Goal: Transaction & Acquisition: Subscribe to service/newsletter

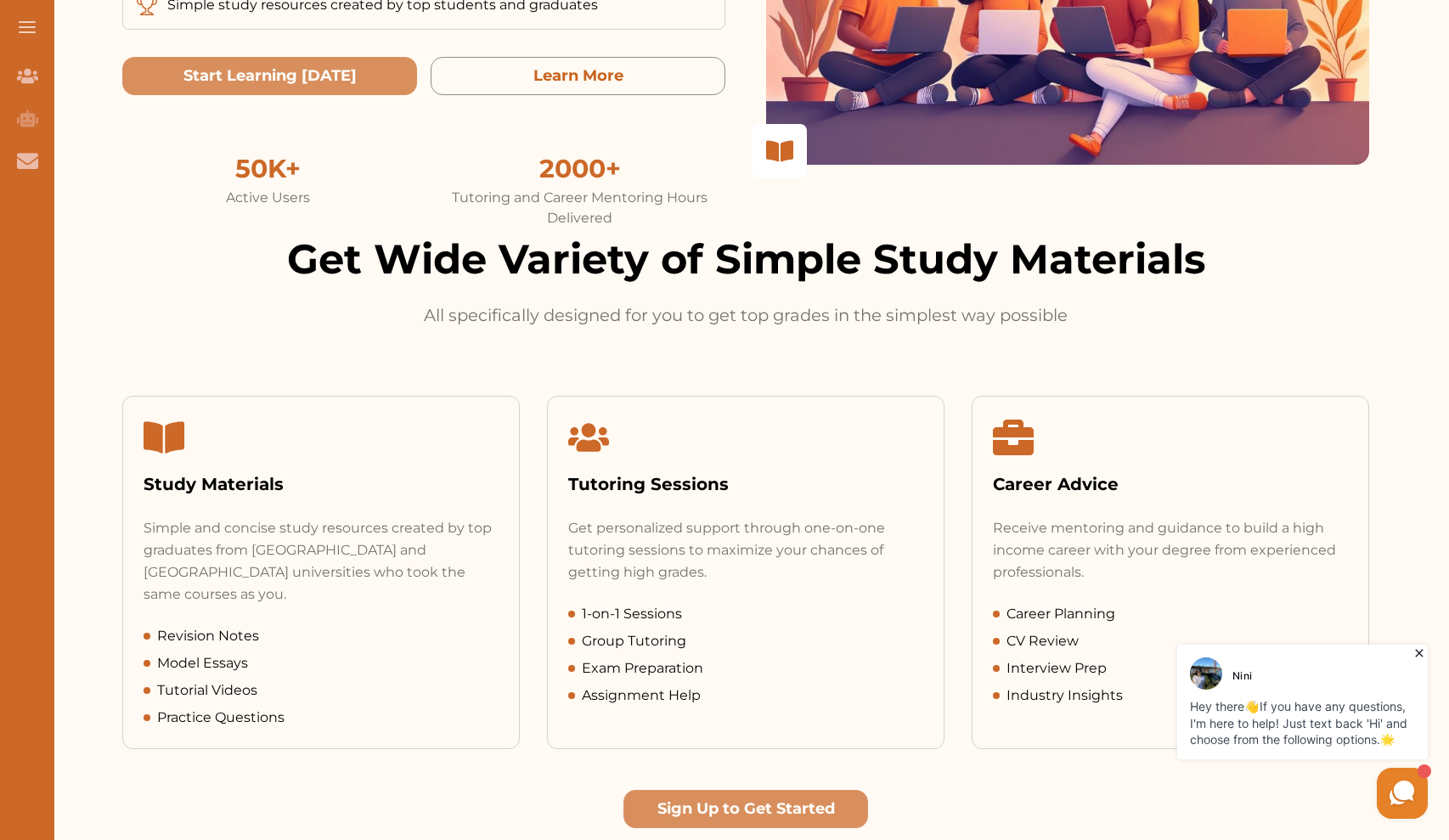
scroll to position [458, 0]
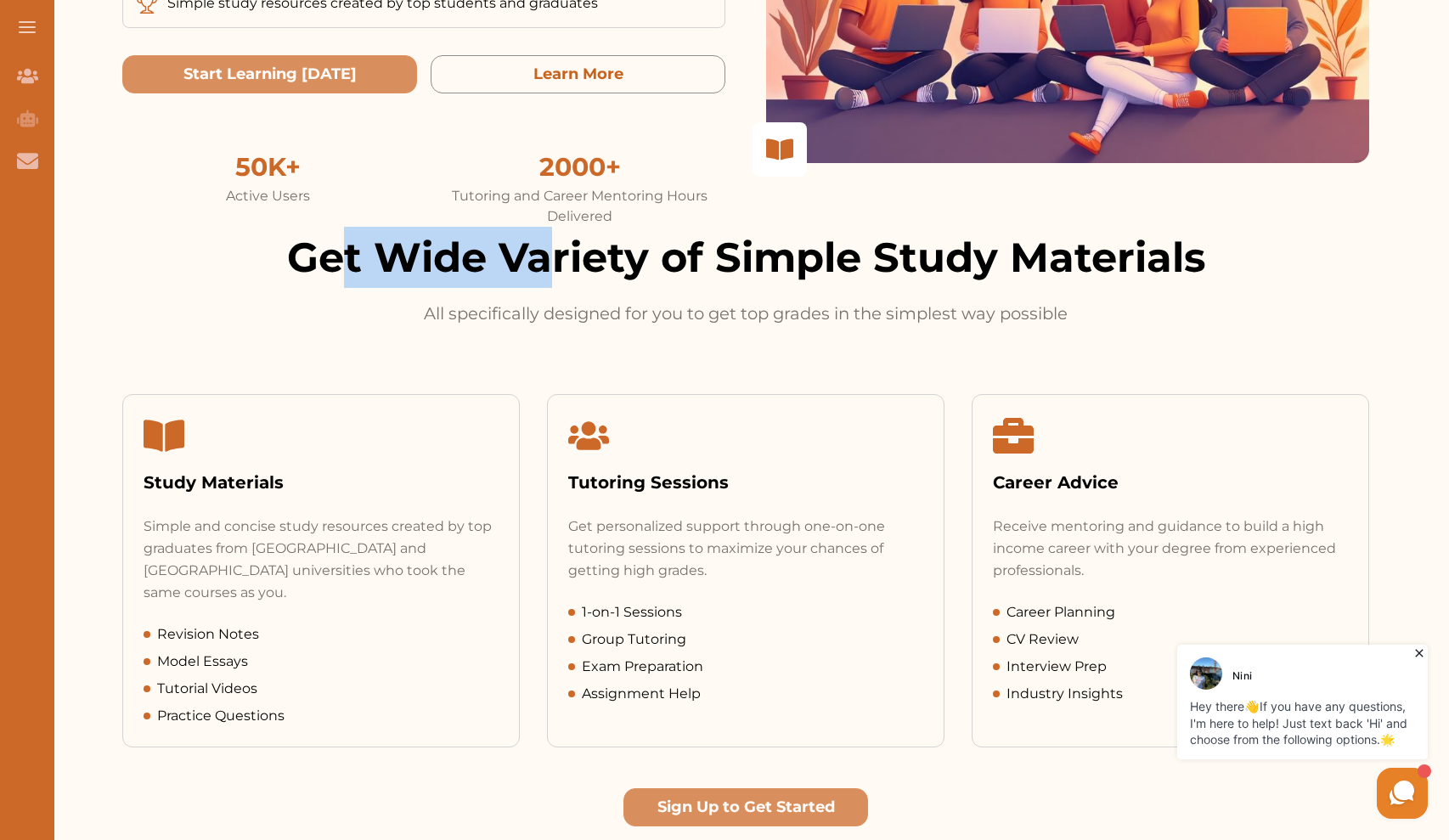
drag, startPoint x: 336, startPoint y: 249, endPoint x: 550, endPoint y: 252, distance: 214.0
click at [552, 253] on h2 "Get Wide Variety of Simple Study Materials" at bounding box center [746, 257] width 1247 height 61
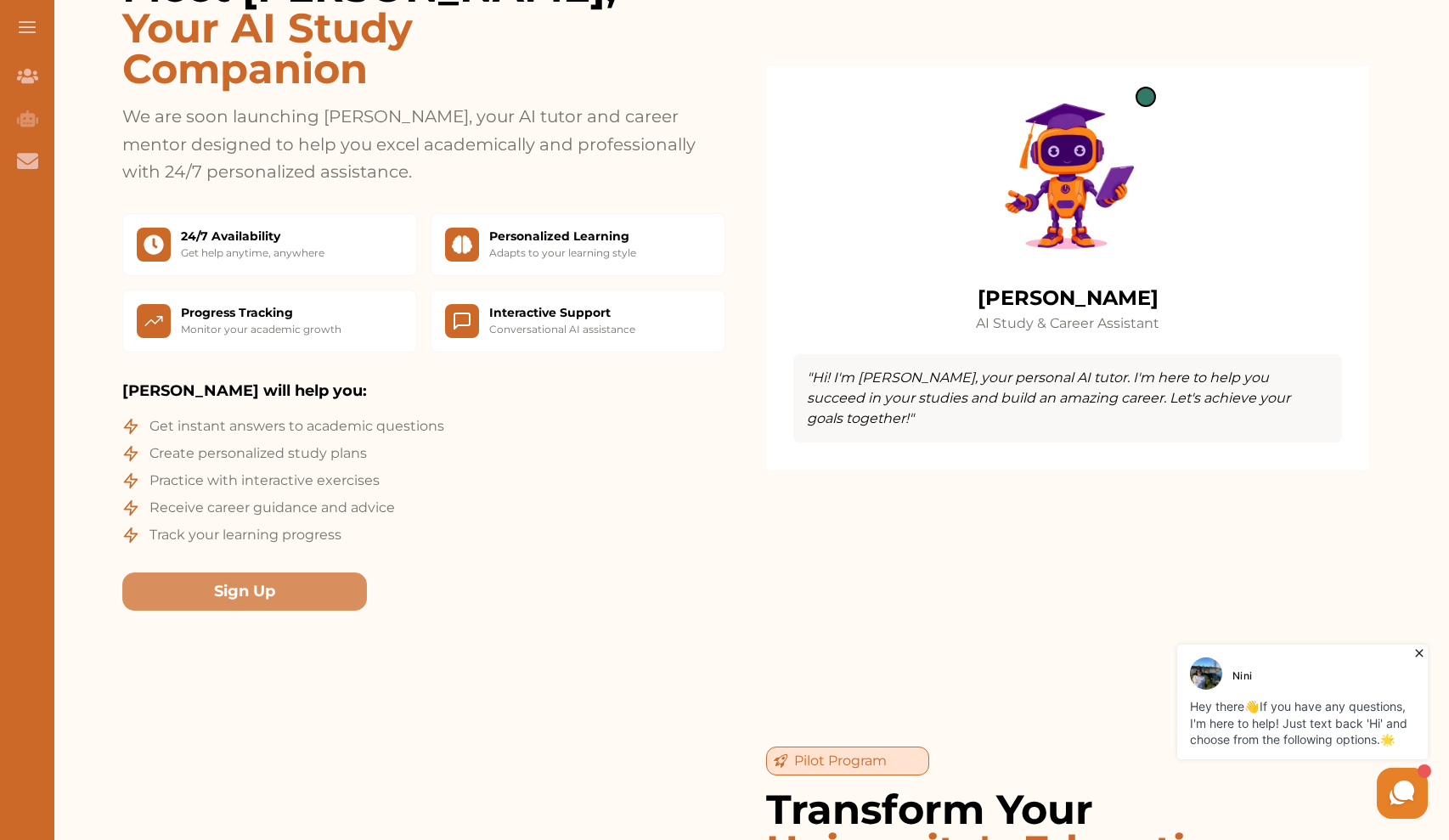
scroll to position [1429, 0]
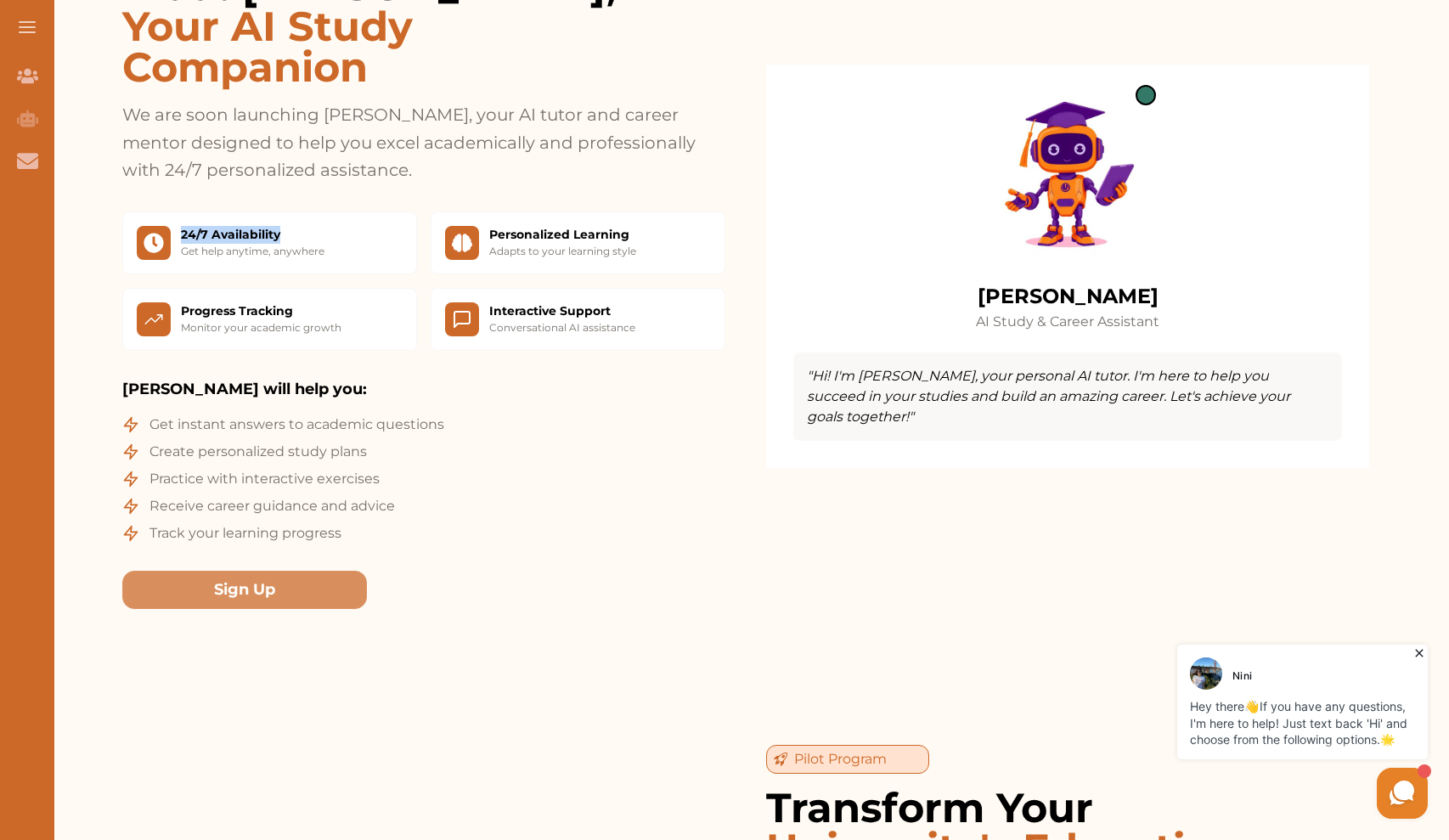
drag, startPoint x: 181, startPoint y: 208, endPoint x: 310, endPoint y: 210, distance: 129.0
click at [310, 226] on h3 "24/7 Availability" at bounding box center [253, 235] width 143 height 18
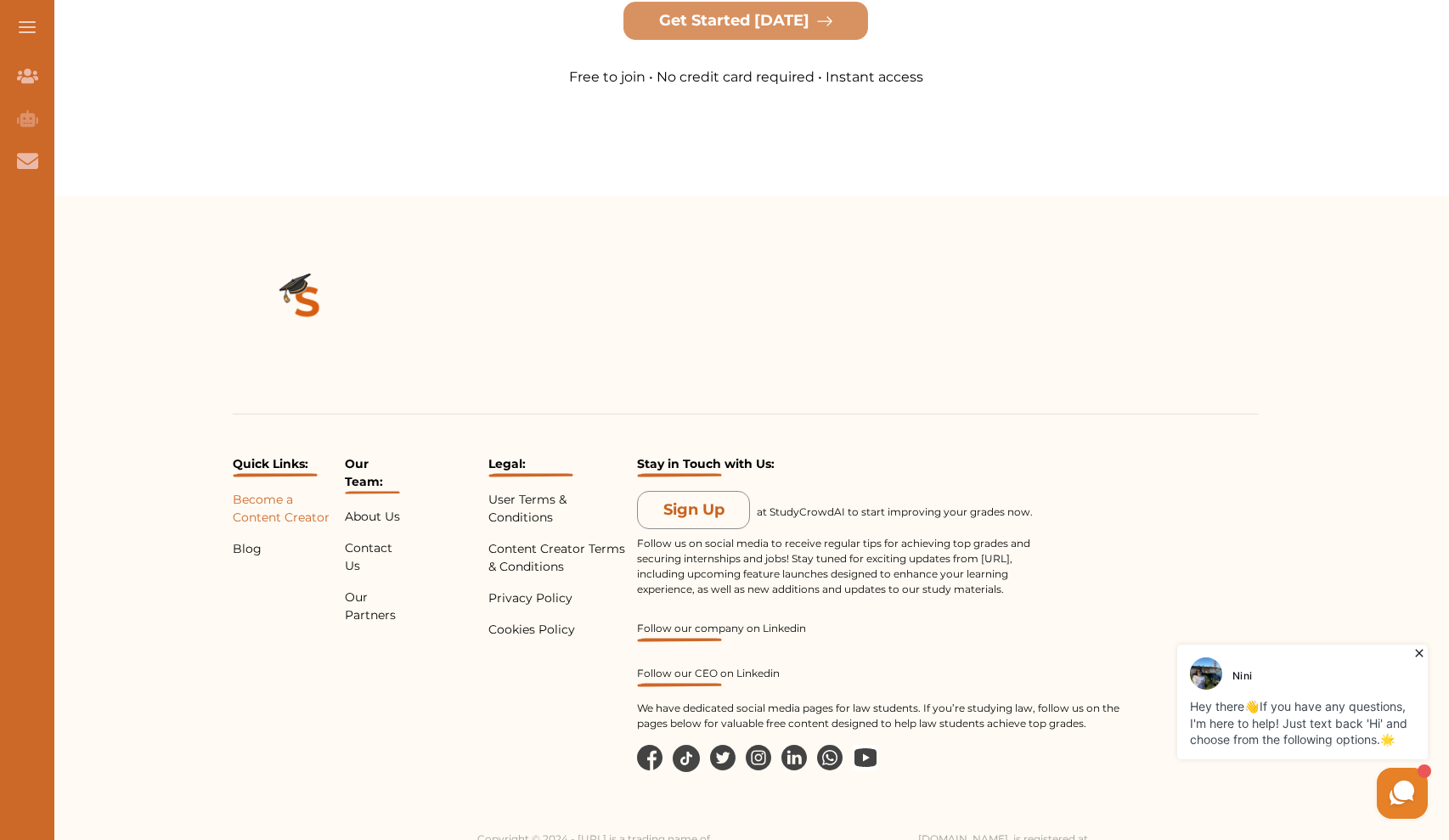
scroll to position [3587, 0]
click at [368, 509] on p "About Us" at bounding box center [373, 517] width 56 height 18
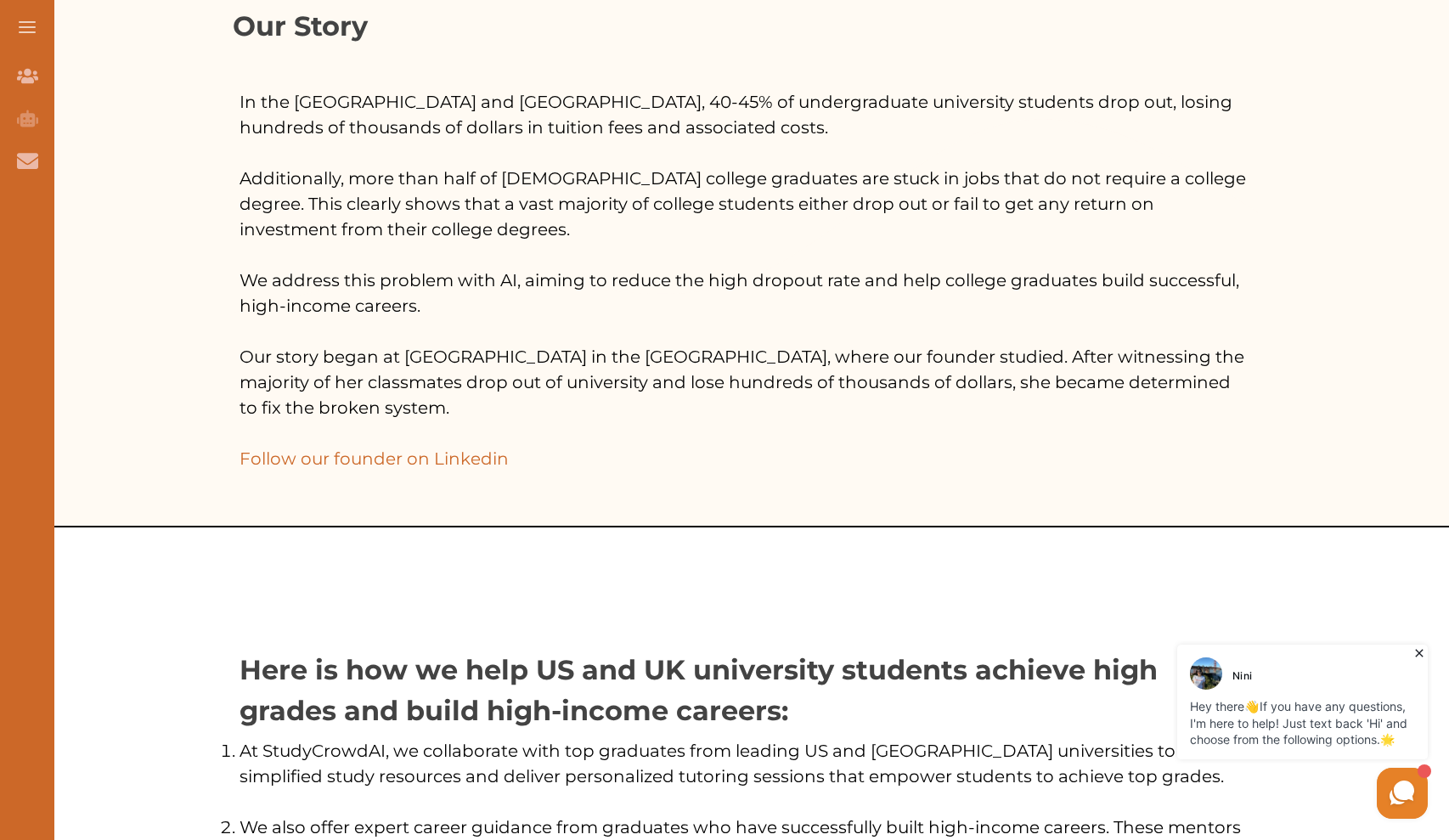
scroll to position [250, 0]
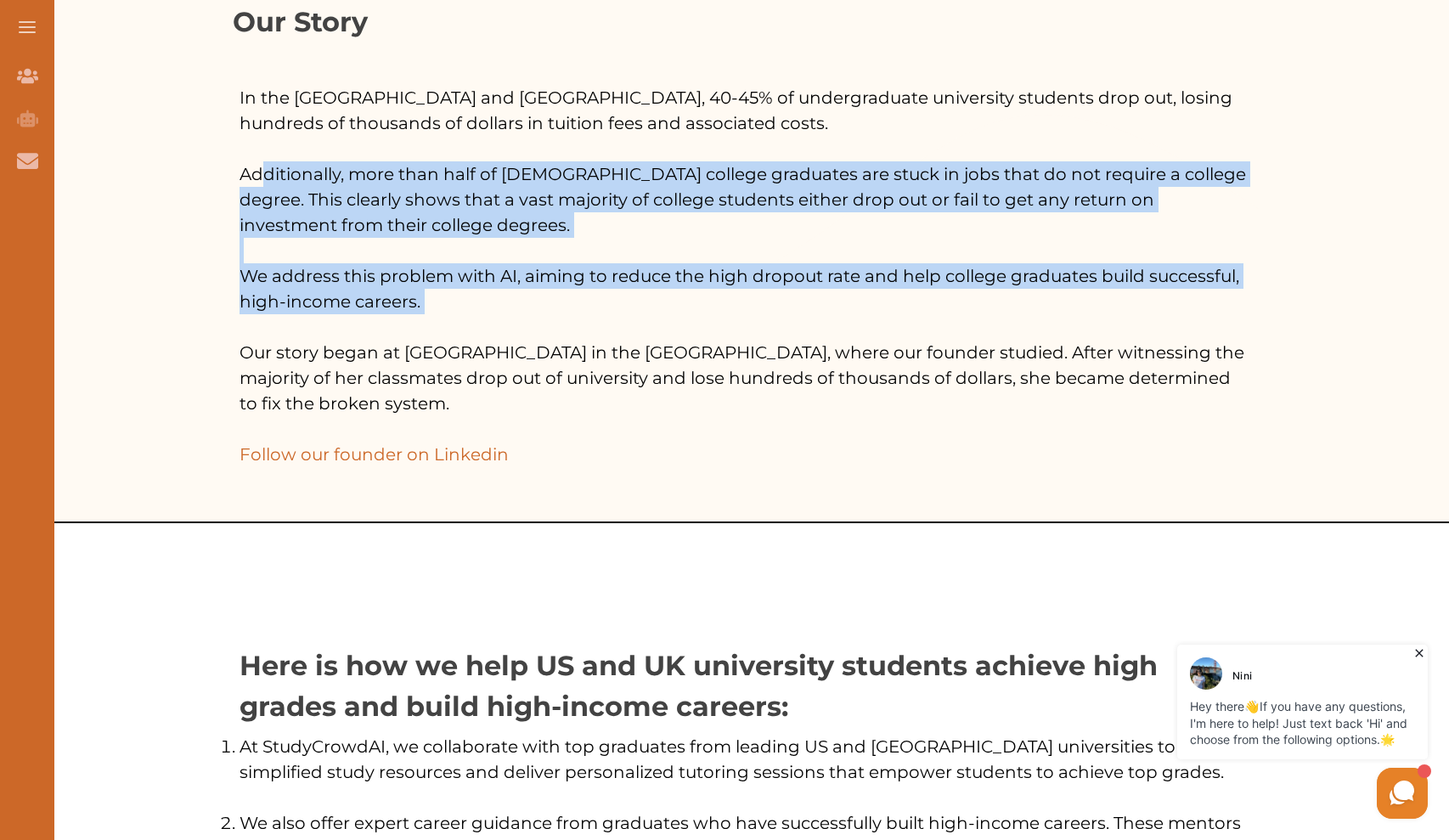
drag, startPoint x: 259, startPoint y: 170, endPoint x: 426, endPoint y: 313, distance: 219.9
click at [426, 313] on p "In the US and UK, 40-45% of undergraduate university students drop out, losing …" at bounding box center [746, 275] width 1013 height 382
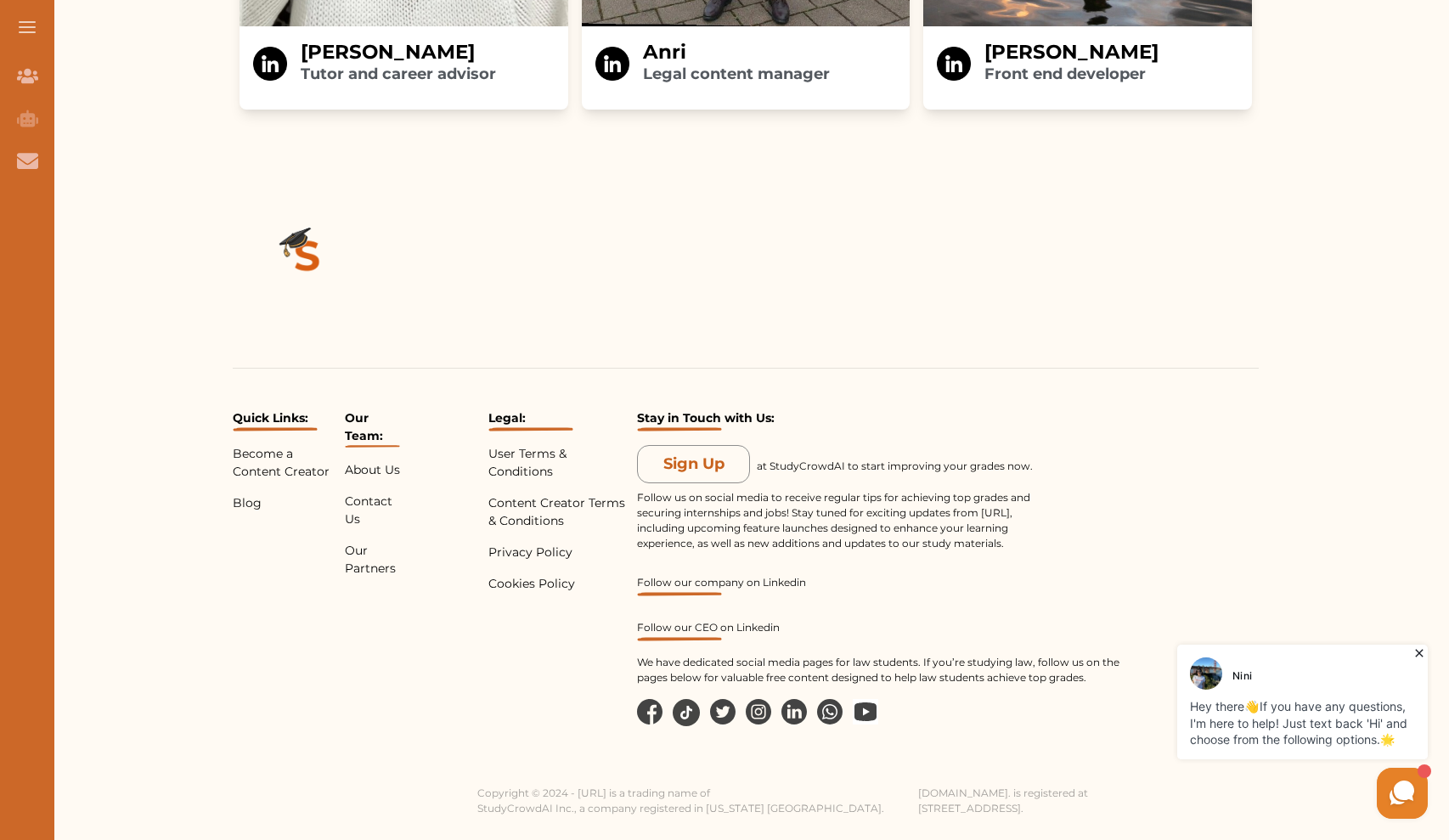
scroll to position [3323, 0]
click at [364, 502] on p "Contact Us" at bounding box center [373, 510] width 56 height 35
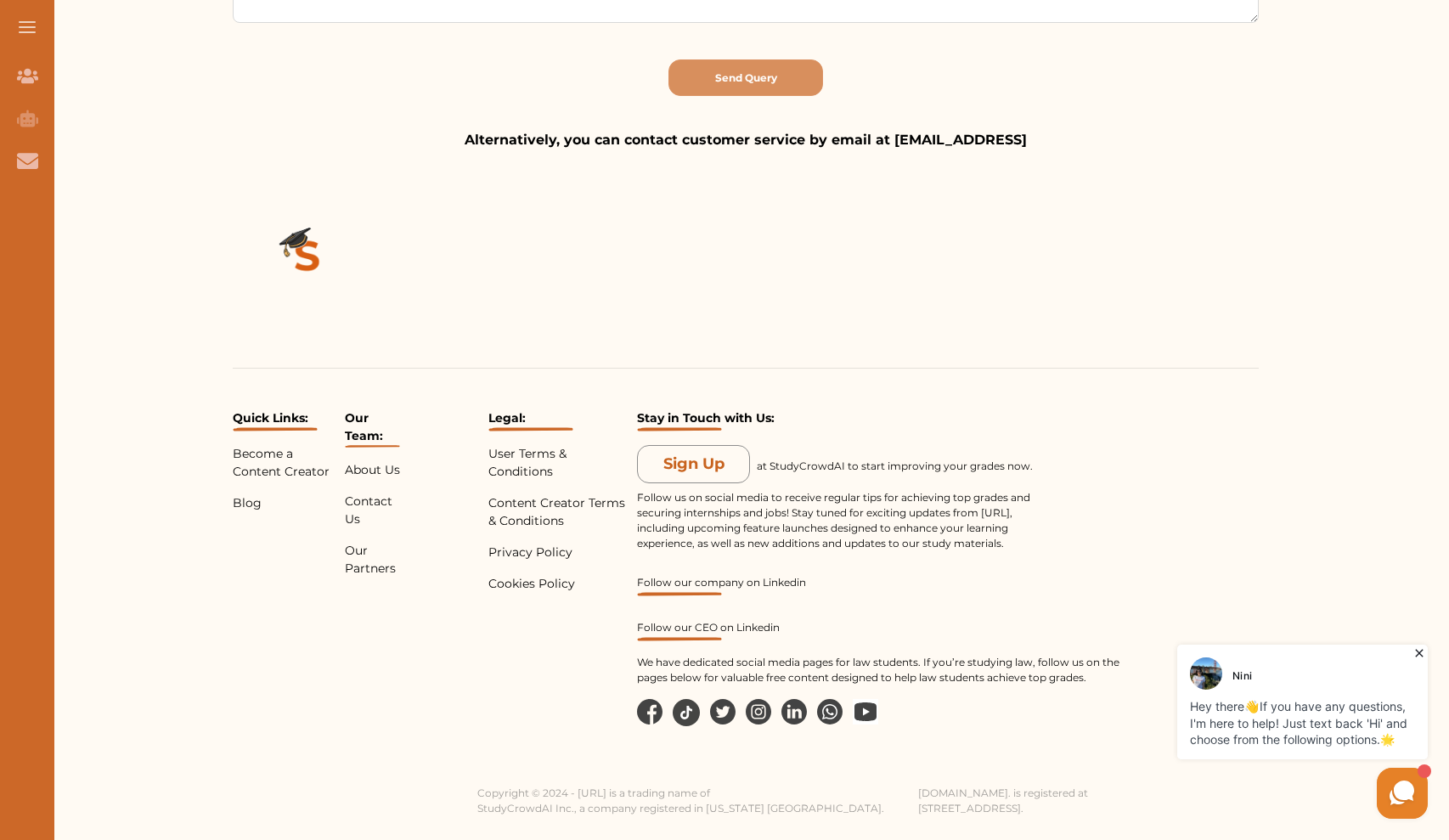
scroll to position [599, 0]
click at [797, 709] on img at bounding box center [794, 711] width 26 height 26
click at [759, 711] on img at bounding box center [759, 711] width 26 height 26
click at [694, 708] on icon at bounding box center [687, 712] width 28 height 28
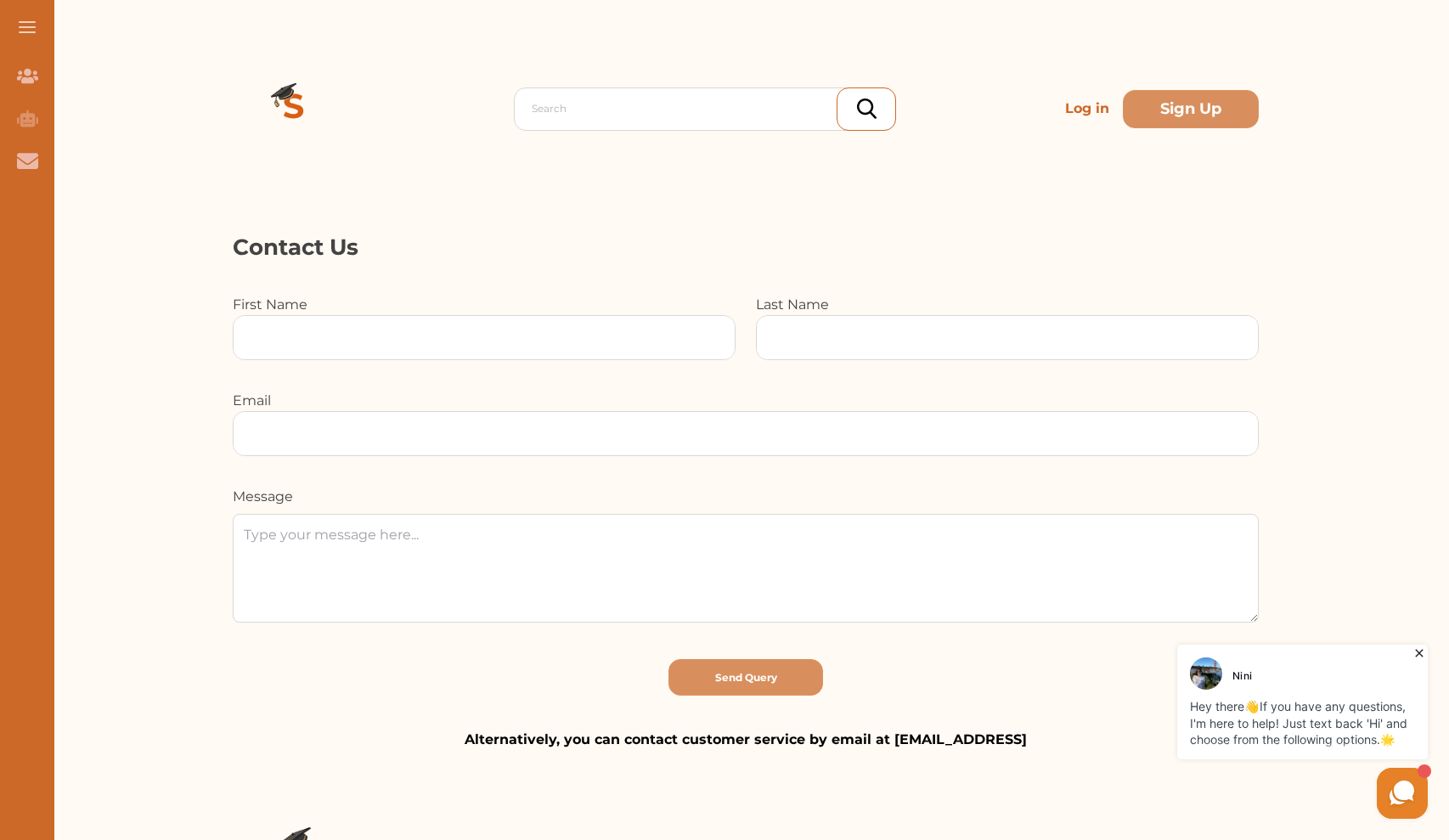
scroll to position [16, 0]
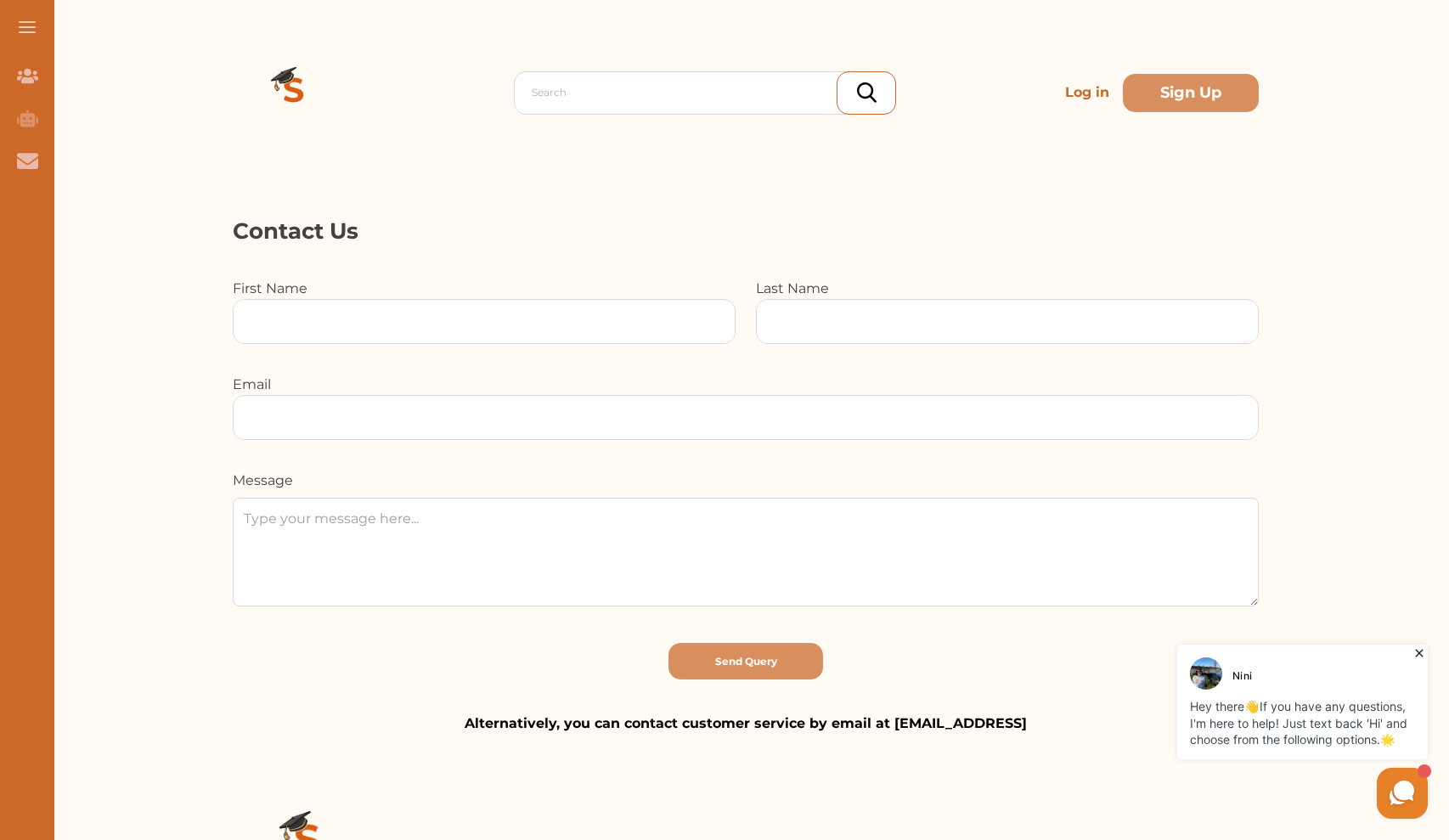
click at [28, 22] on span at bounding box center [28, 22] width 17 height 2
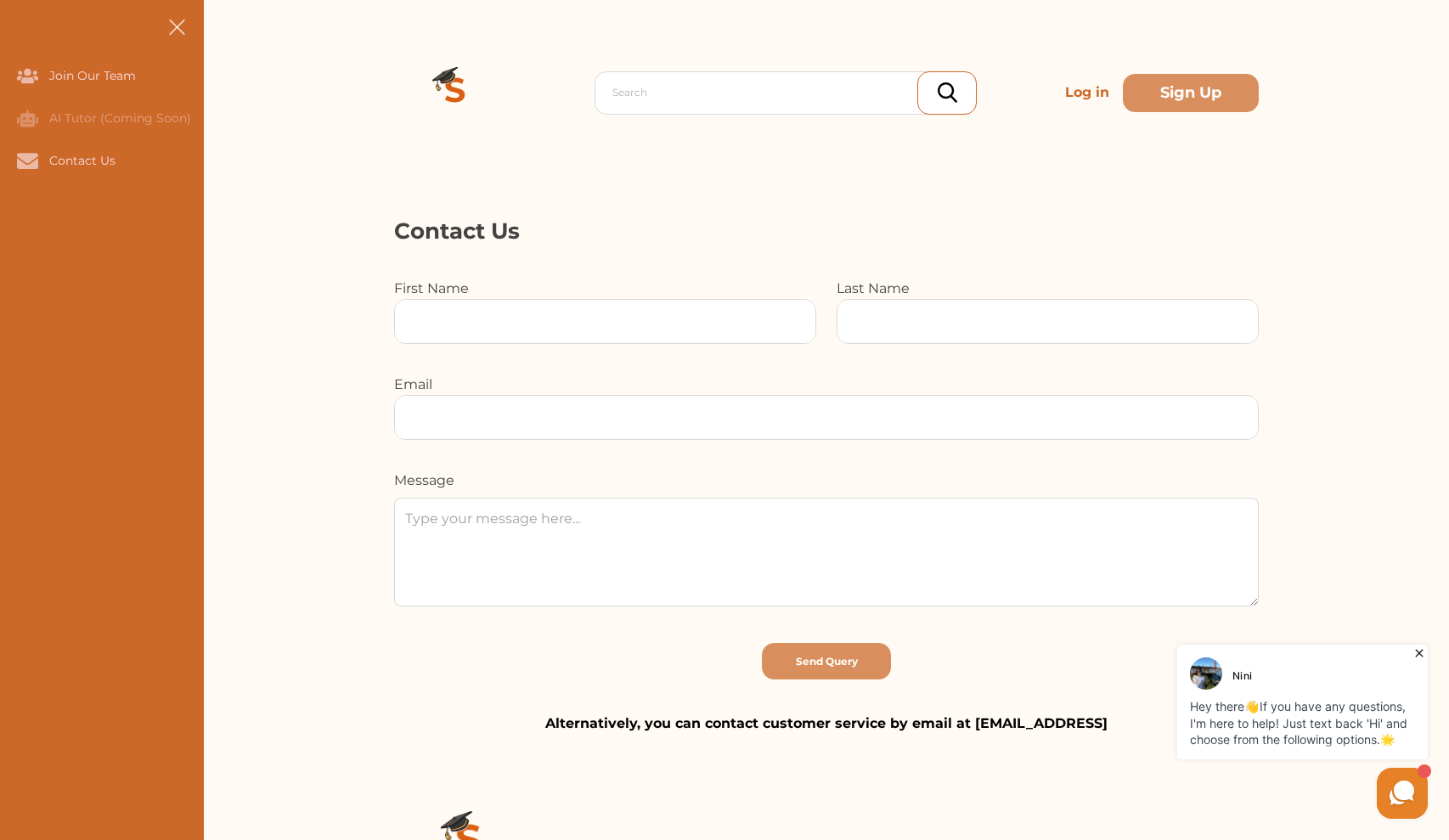
click at [178, 24] on button at bounding box center [176, 27] width 54 height 54
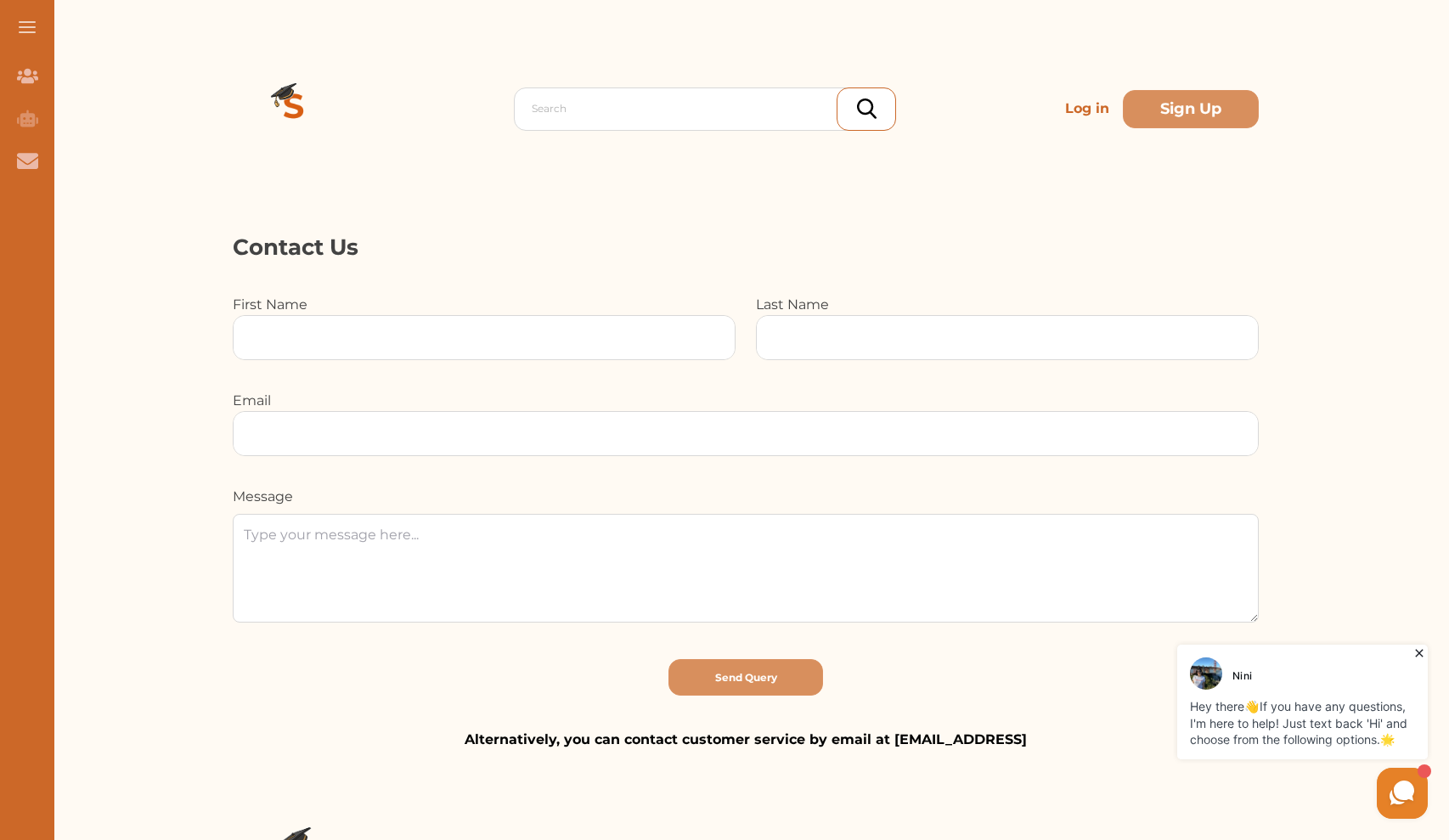
scroll to position [0, 0]
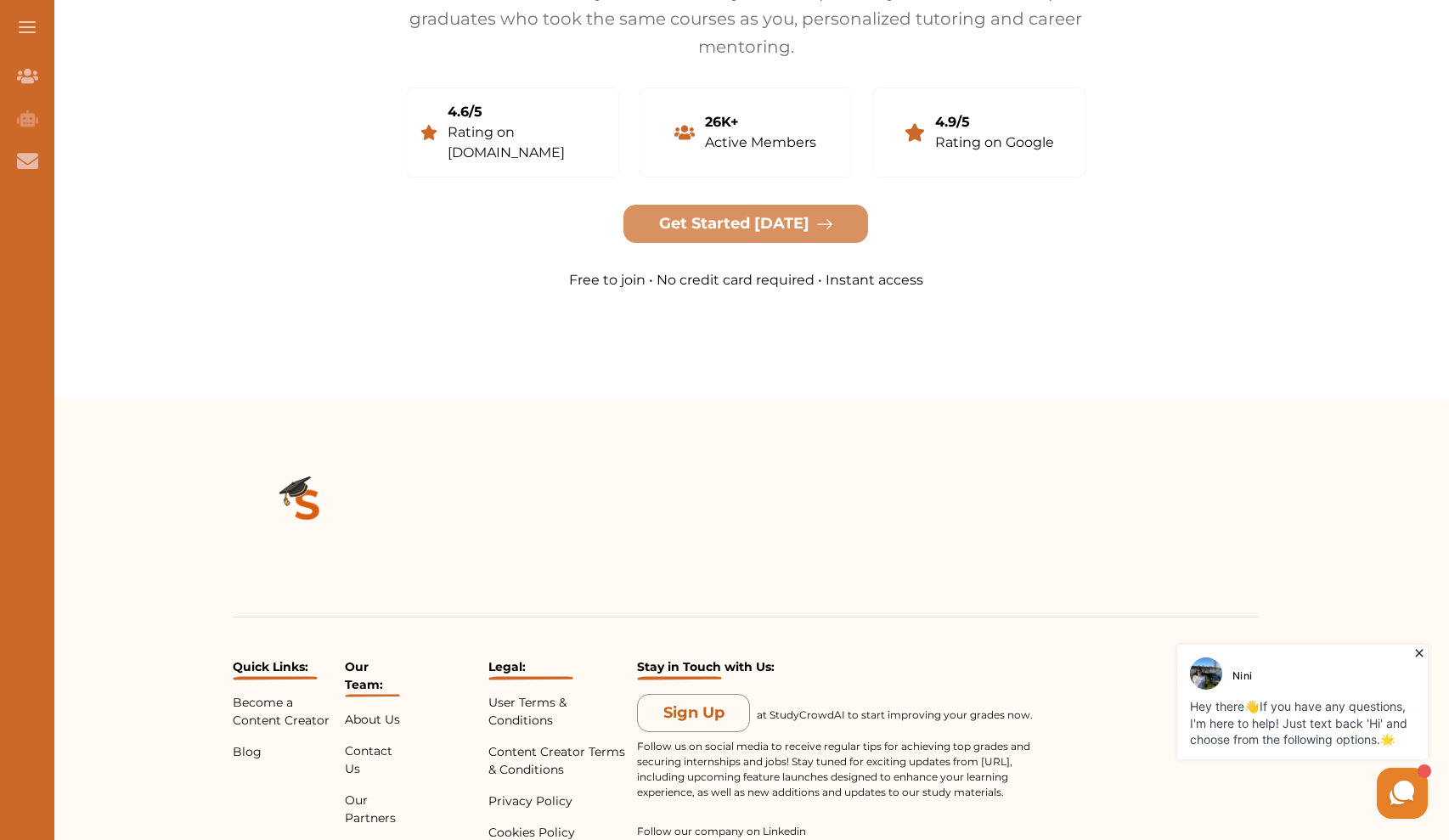
scroll to position [3087, 0]
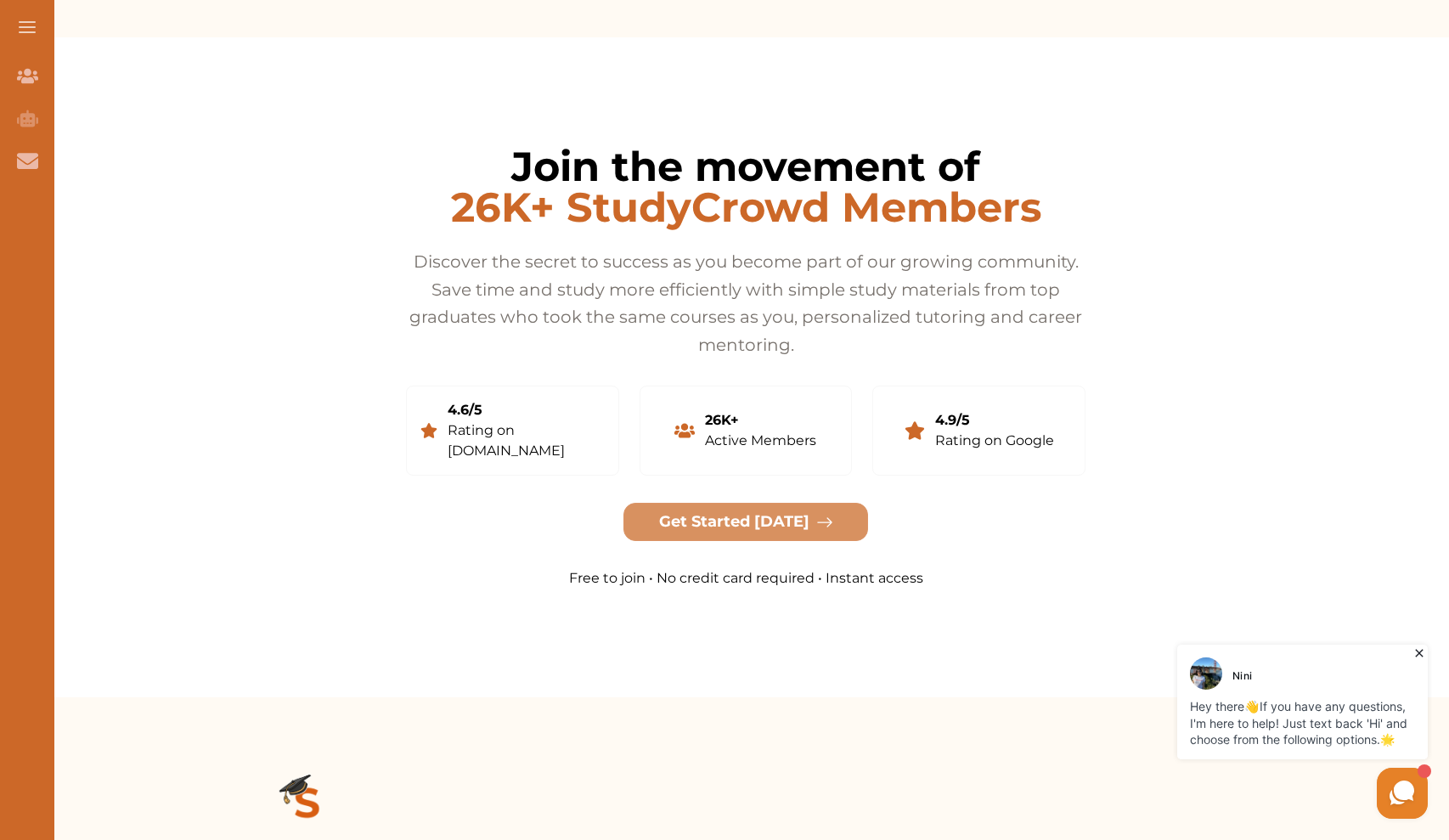
click at [203, 218] on div "Join the movement of 26K+ StudyCrowd Members Discover the secret to success as …" at bounding box center [745, 367] width 1274 height 524
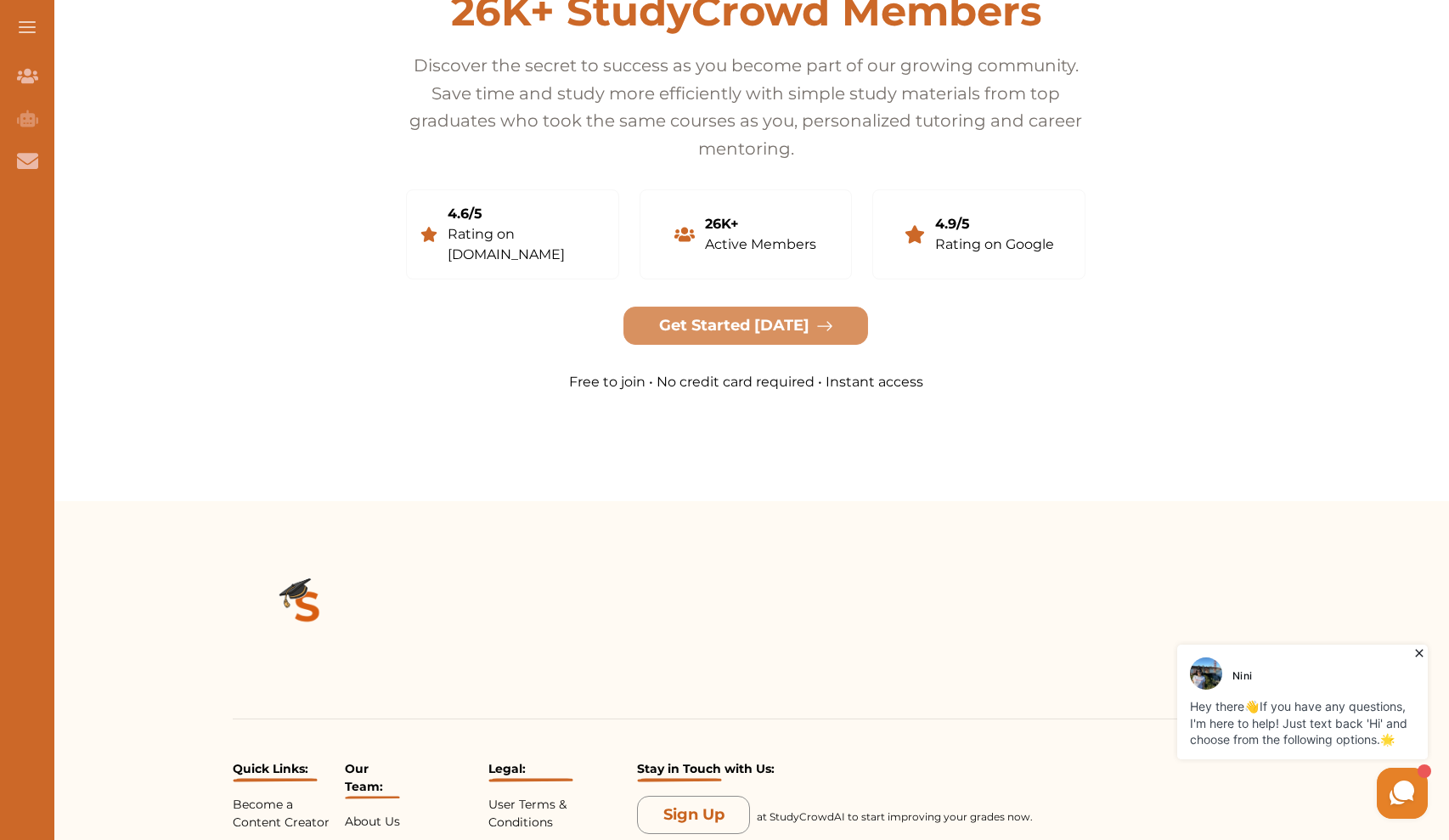
scroll to position [3250, 0]
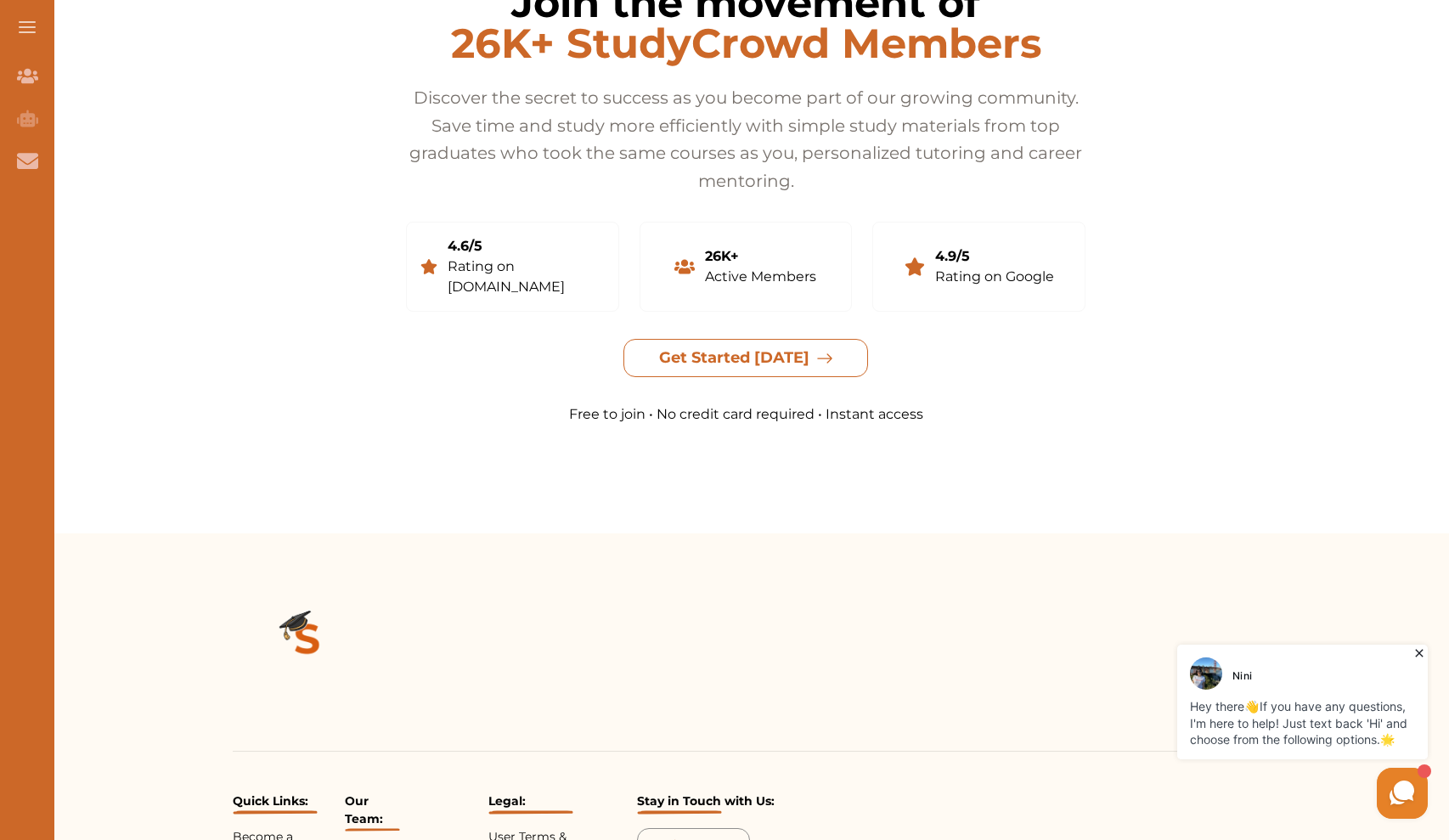
click at [735, 339] on button "Get Started Today" at bounding box center [746, 358] width 245 height 38
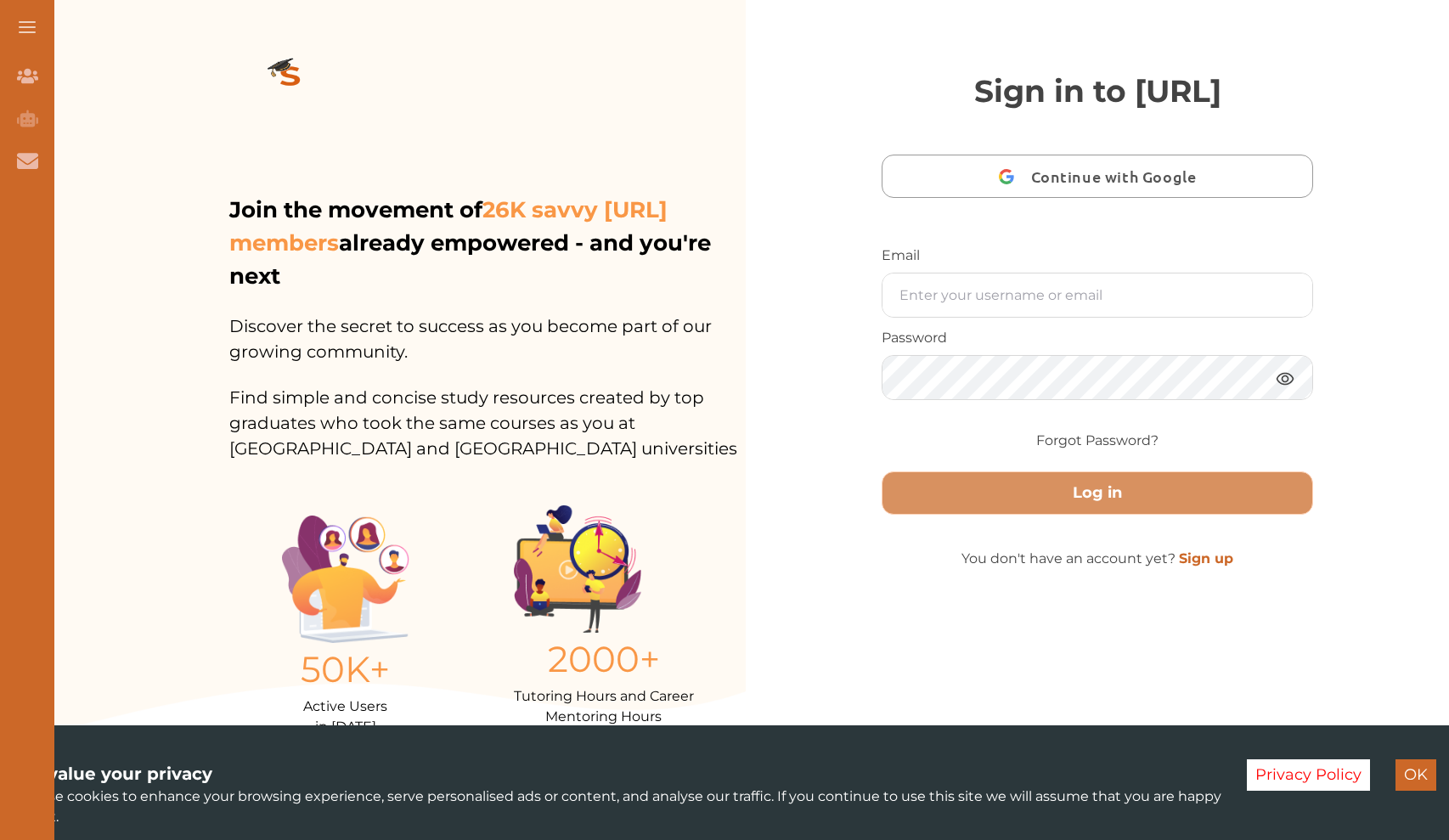
click at [1105, 175] on span "Continue with Google" at bounding box center [1118, 176] width 174 height 40
